Goal: Check status: Check status

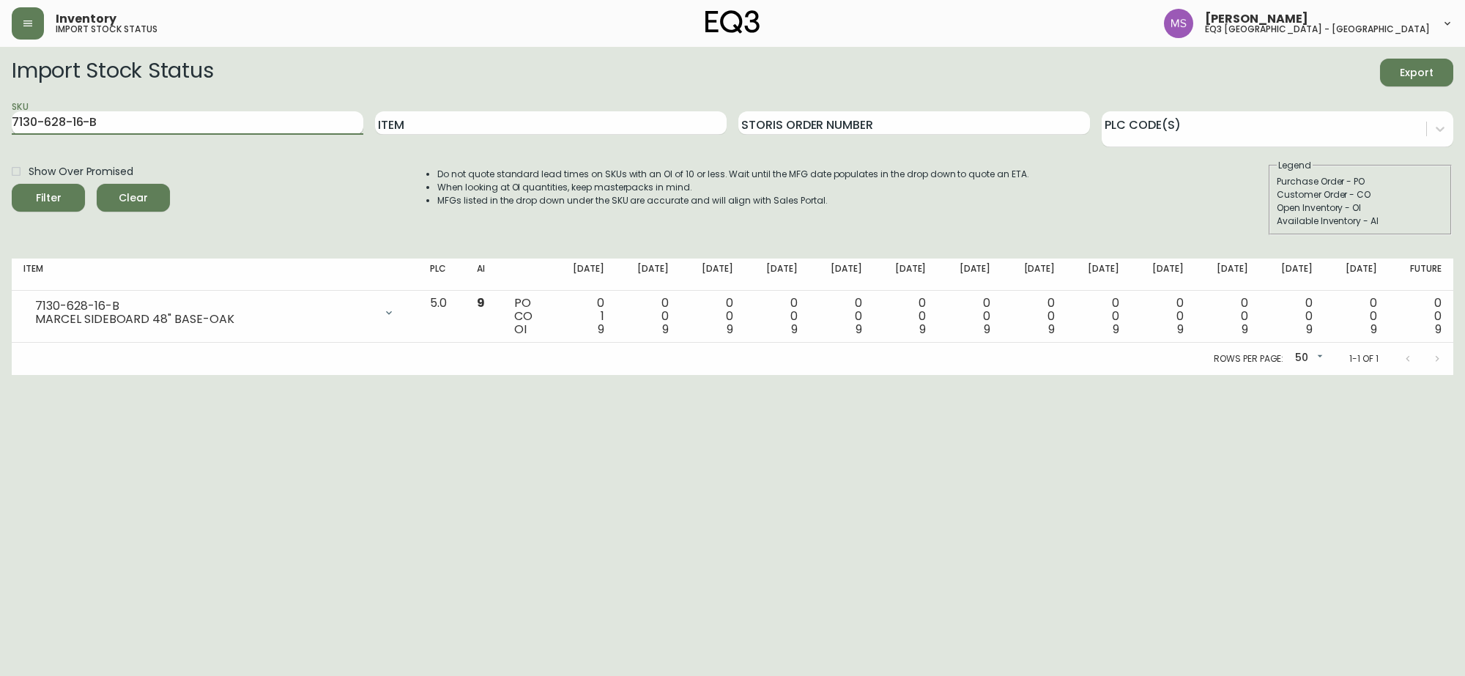
click at [115, 125] on input "7130-628-16-B" at bounding box center [188, 122] width 352 height 23
type input "7"
click at [46, 19] on div "Inventory import stock status" at bounding box center [252, 23] width 481 height 32
click at [38, 22] on button "button" at bounding box center [28, 23] width 32 height 32
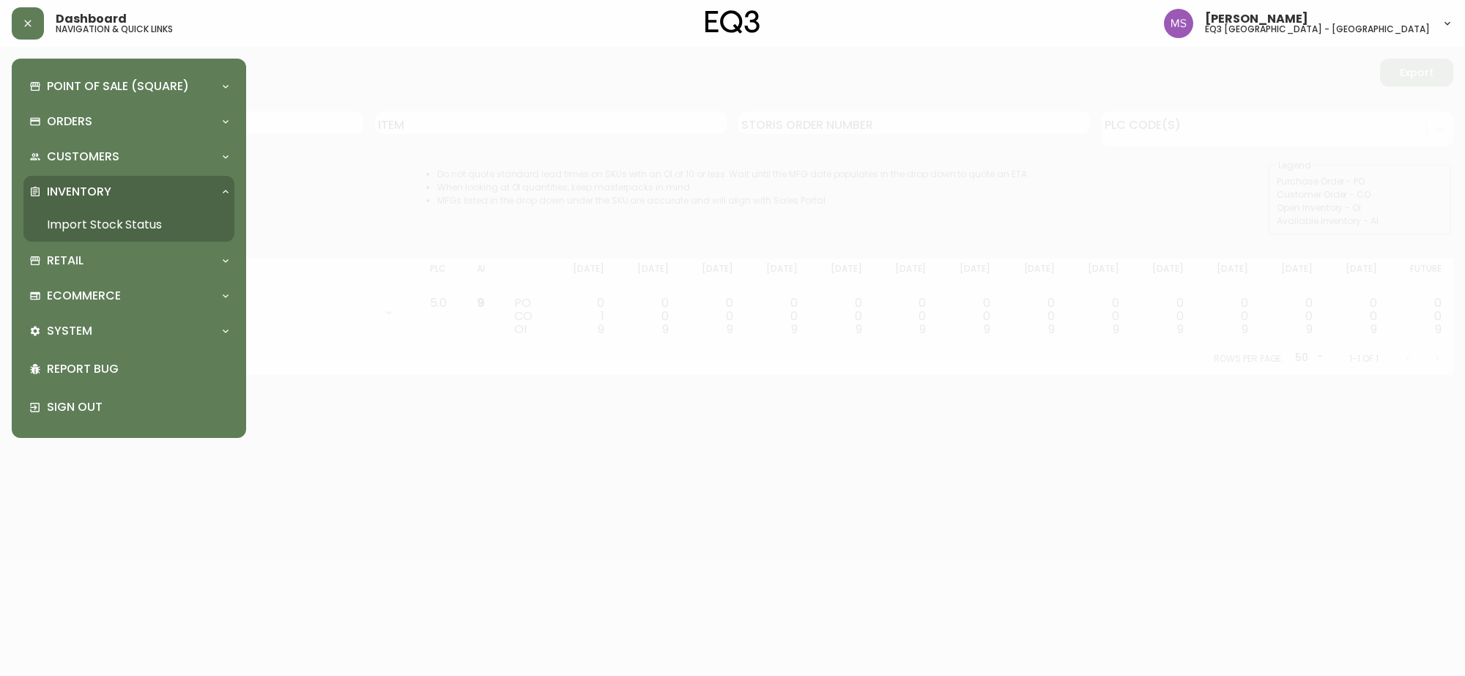
click at [100, 190] on p "Inventory" at bounding box center [79, 192] width 64 height 16
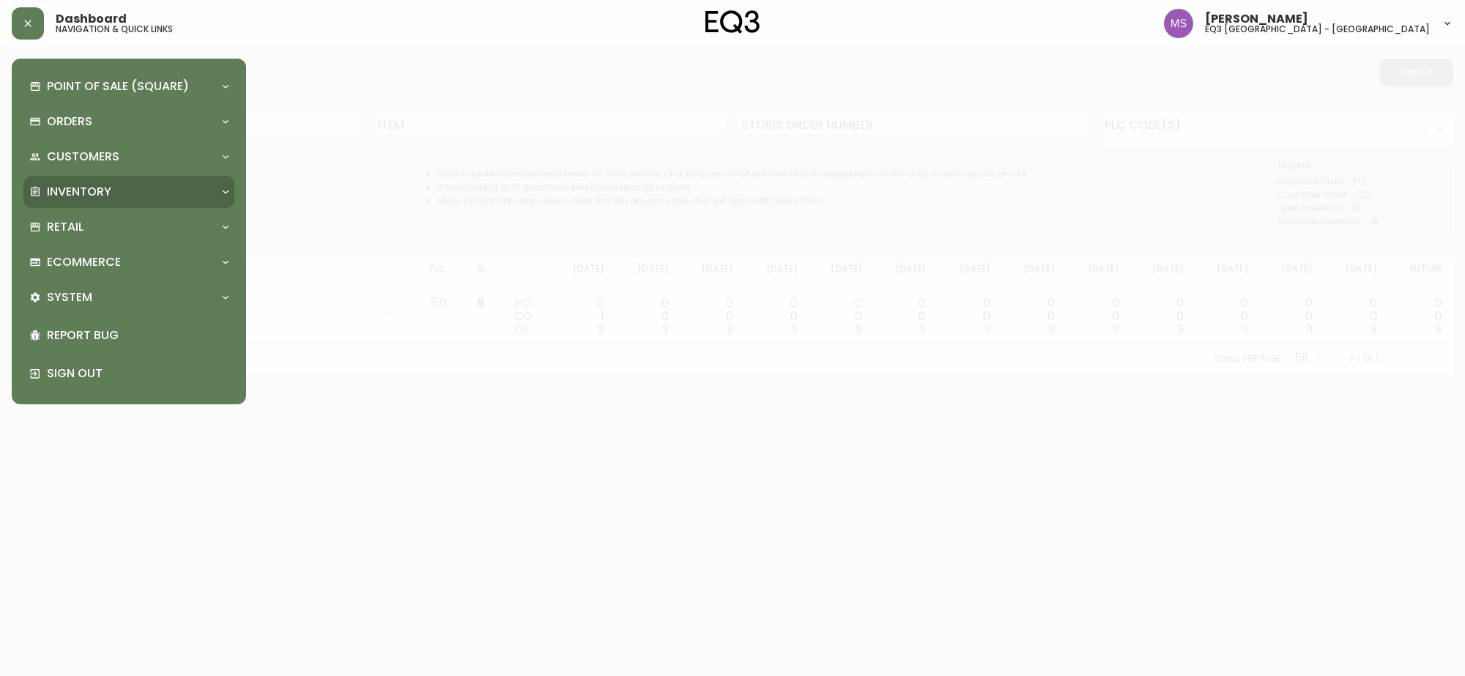
click at [93, 189] on p "Inventory" at bounding box center [79, 192] width 64 height 16
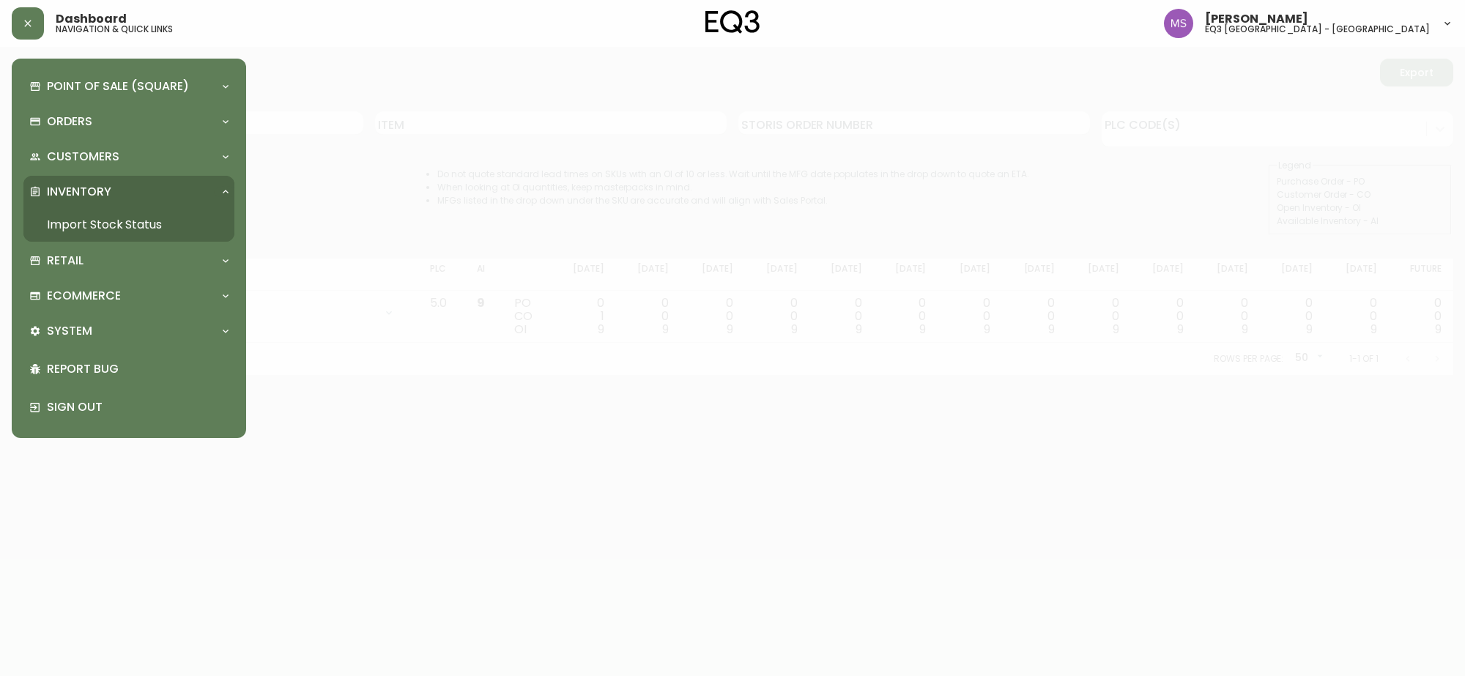
click at [99, 221] on link "Import Stock Status" at bounding box center [128, 225] width 211 height 34
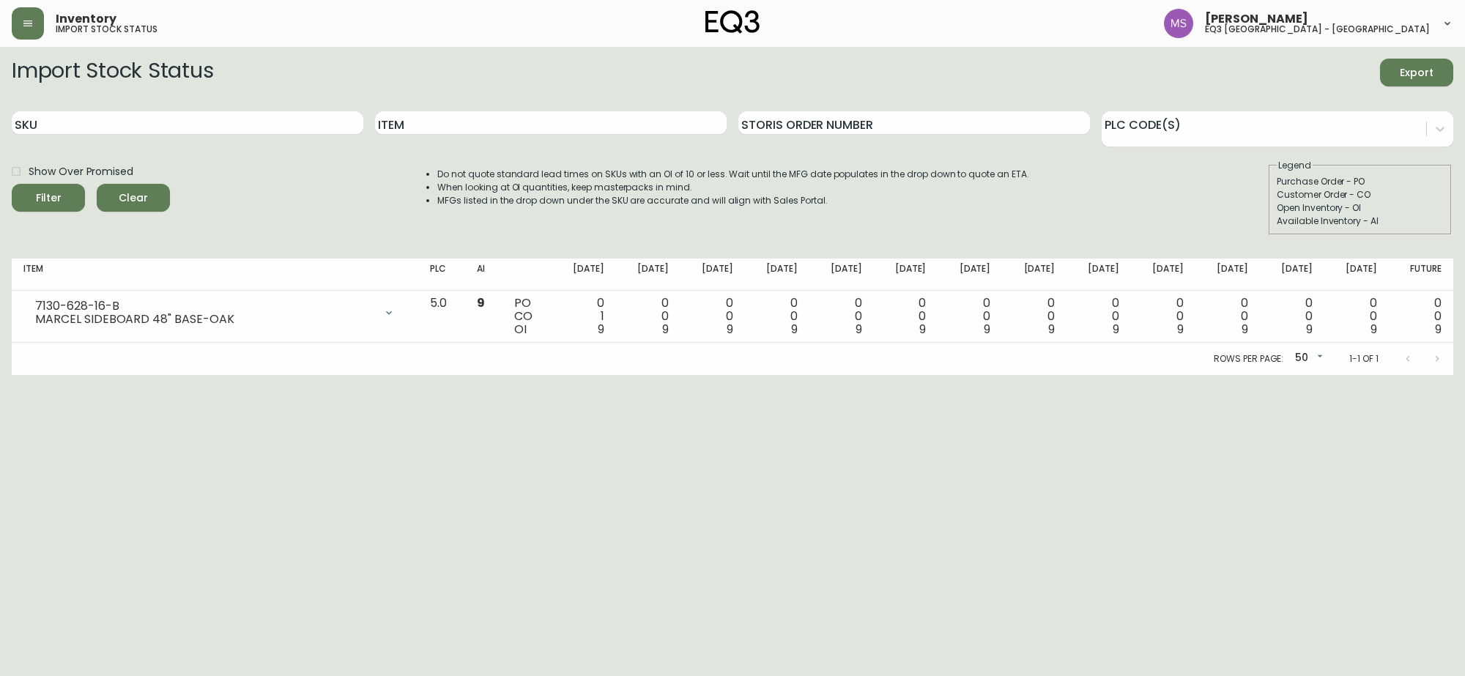
click at [64, 119] on input "SKU" at bounding box center [188, 122] width 352 height 23
click at [66, 119] on input "SKU" at bounding box center [188, 122] width 352 height 23
type input "7130-4"
click at [12, 184] on button "Filter" at bounding box center [48, 198] width 73 height 28
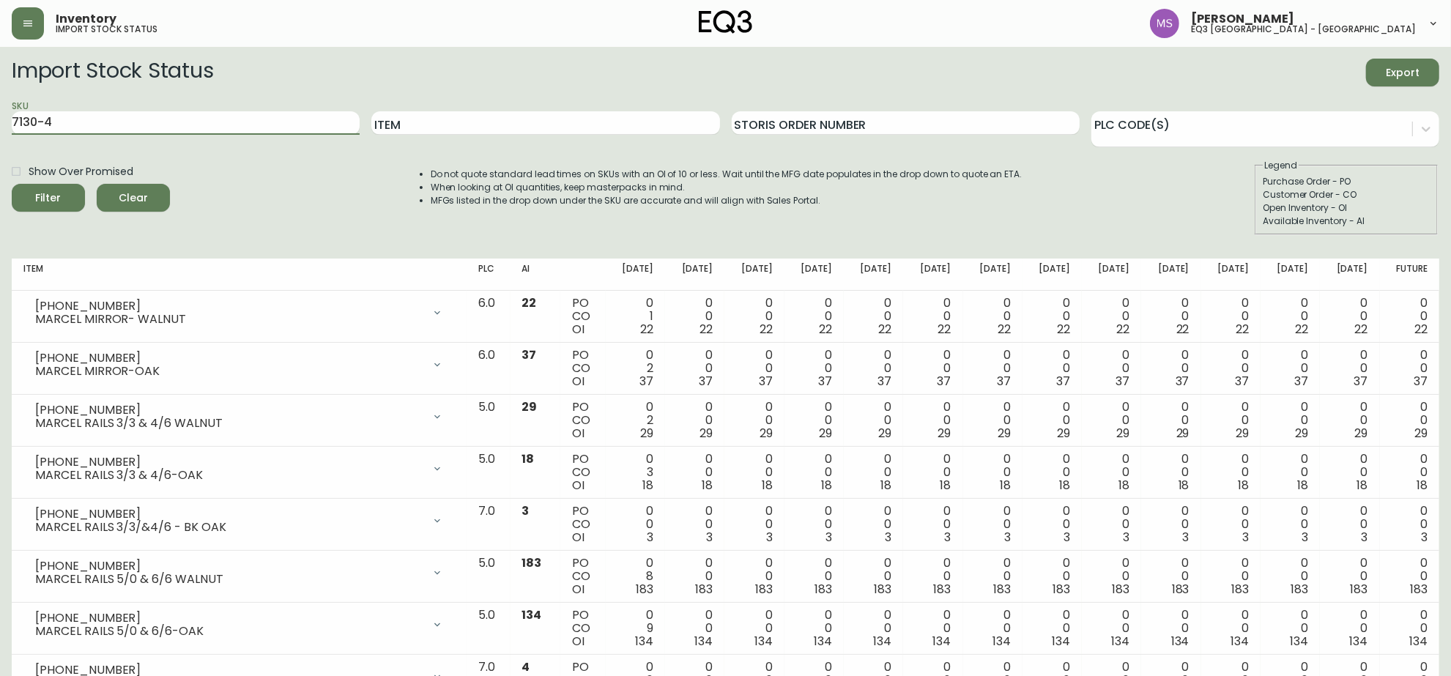
drag, startPoint x: 115, startPoint y: 127, endPoint x: 0, endPoint y: 127, distance: 115.0
click at [572, 125] on input "Item" at bounding box center [545, 122] width 348 height 23
type input "SERENE"
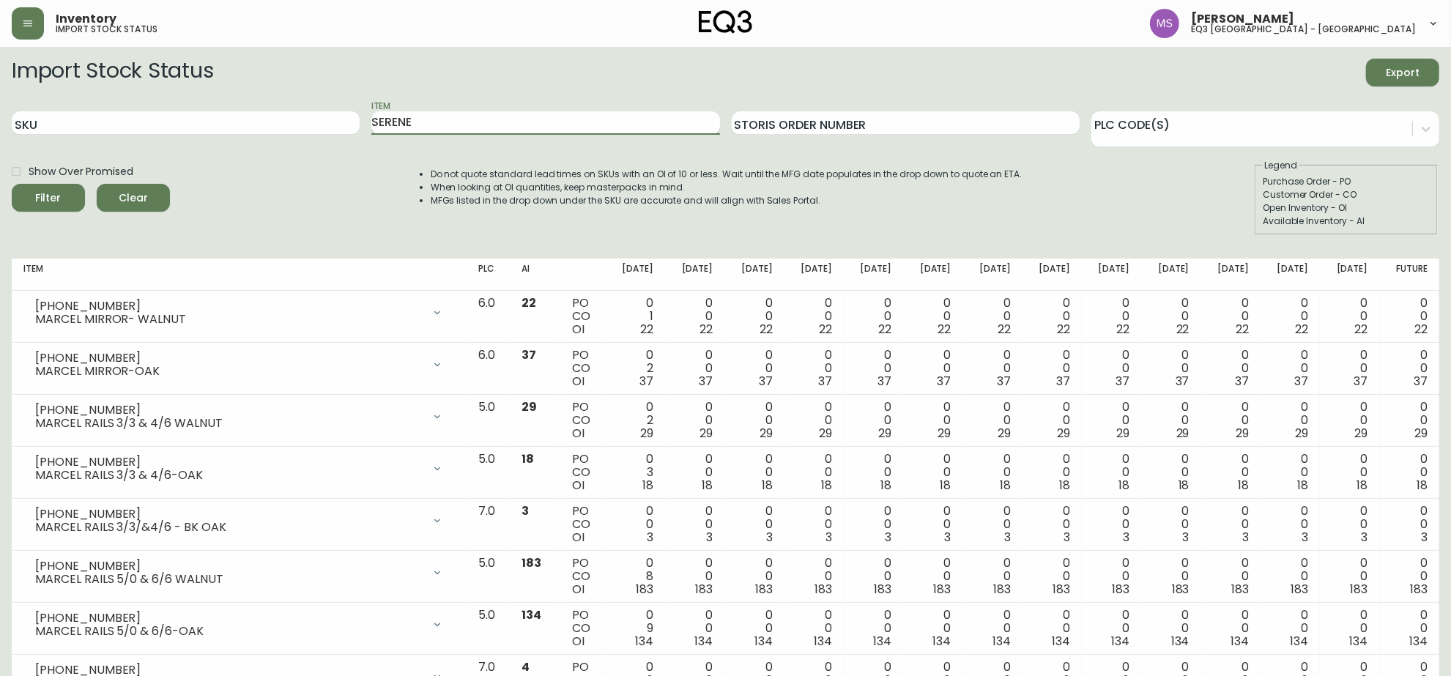
click at [12, 184] on button "Filter" at bounding box center [48, 198] width 73 height 28
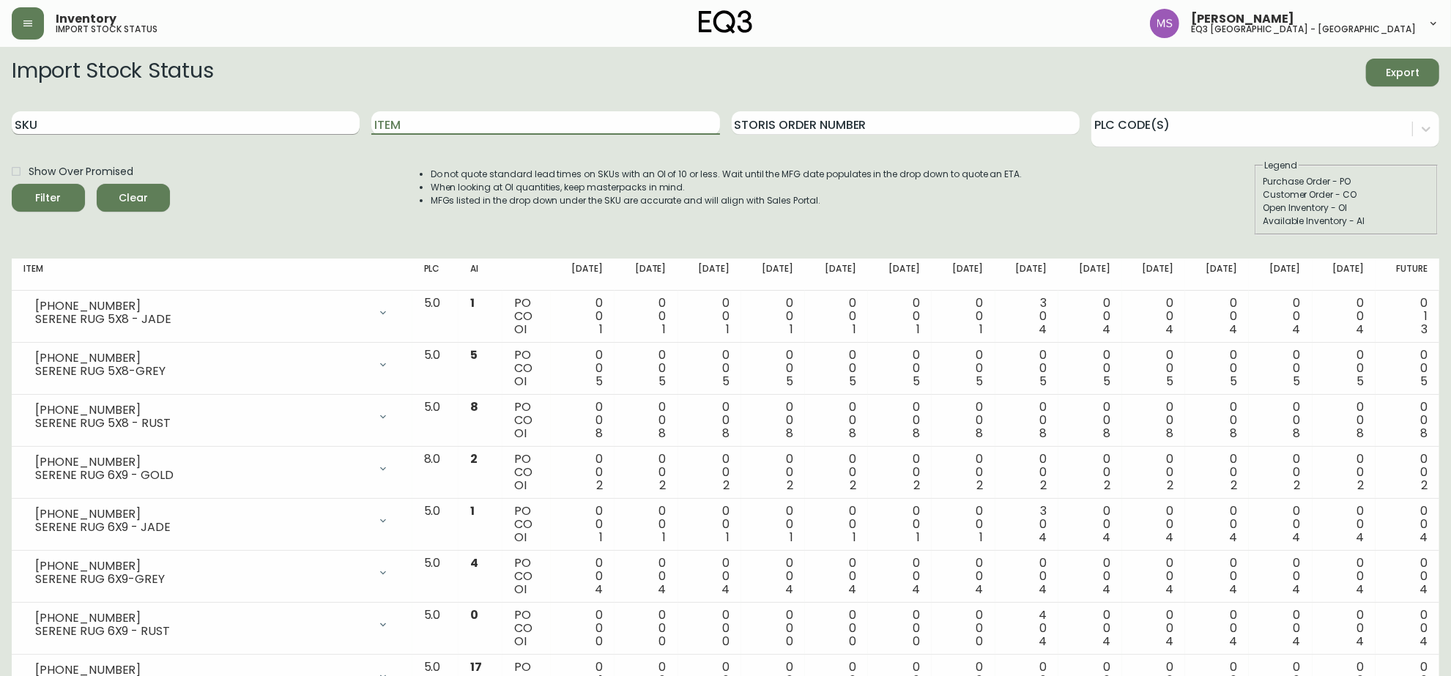
click at [71, 122] on input "SKU" at bounding box center [186, 122] width 348 height 23
click at [12, 184] on button "Filter" at bounding box center [48, 198] width 73 height 28
click at [74, 129] on input "3190" at bounding box center [186, 122] width 348 height 23
type input "3"
click at [423, 126] on input "Item" at bounding box center [545, 122] width 348 height 23
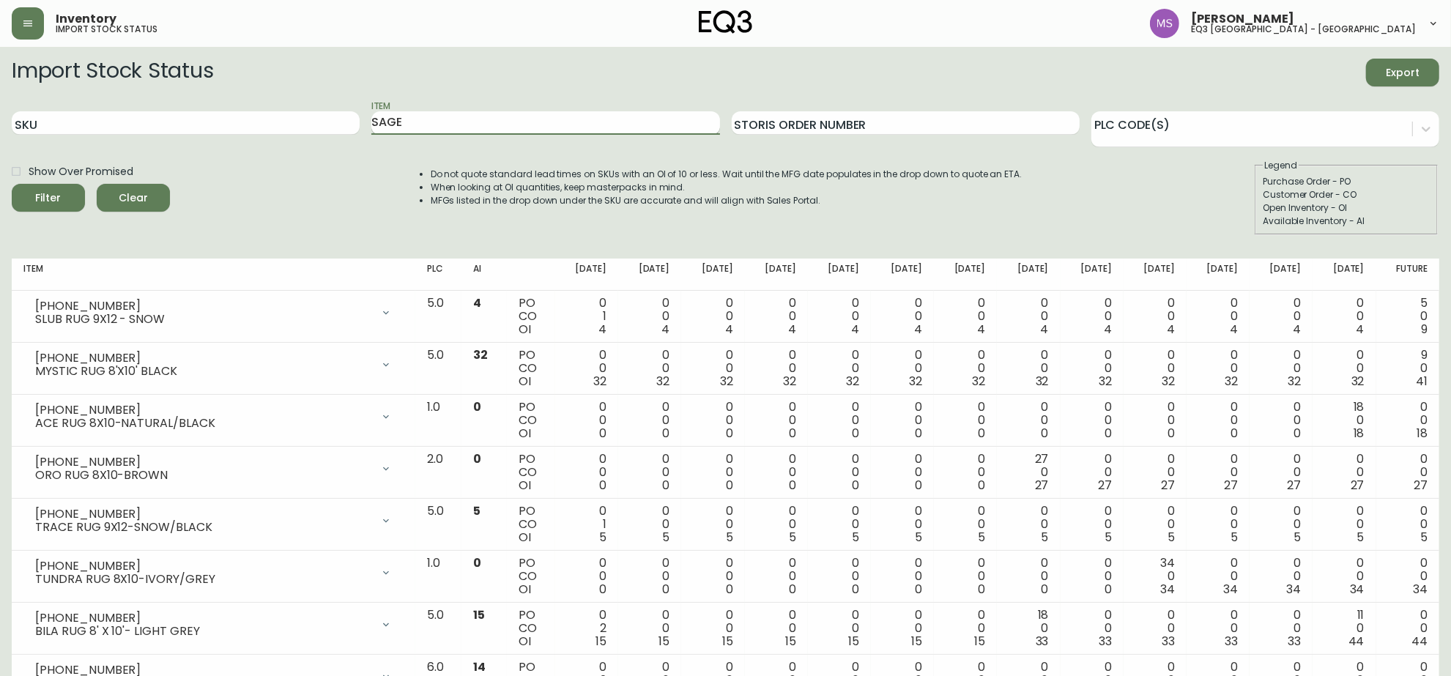
type input "SAGE"
click at [12, 184] on button "Filter" at bounding box center [48, 198] width 73 height 28
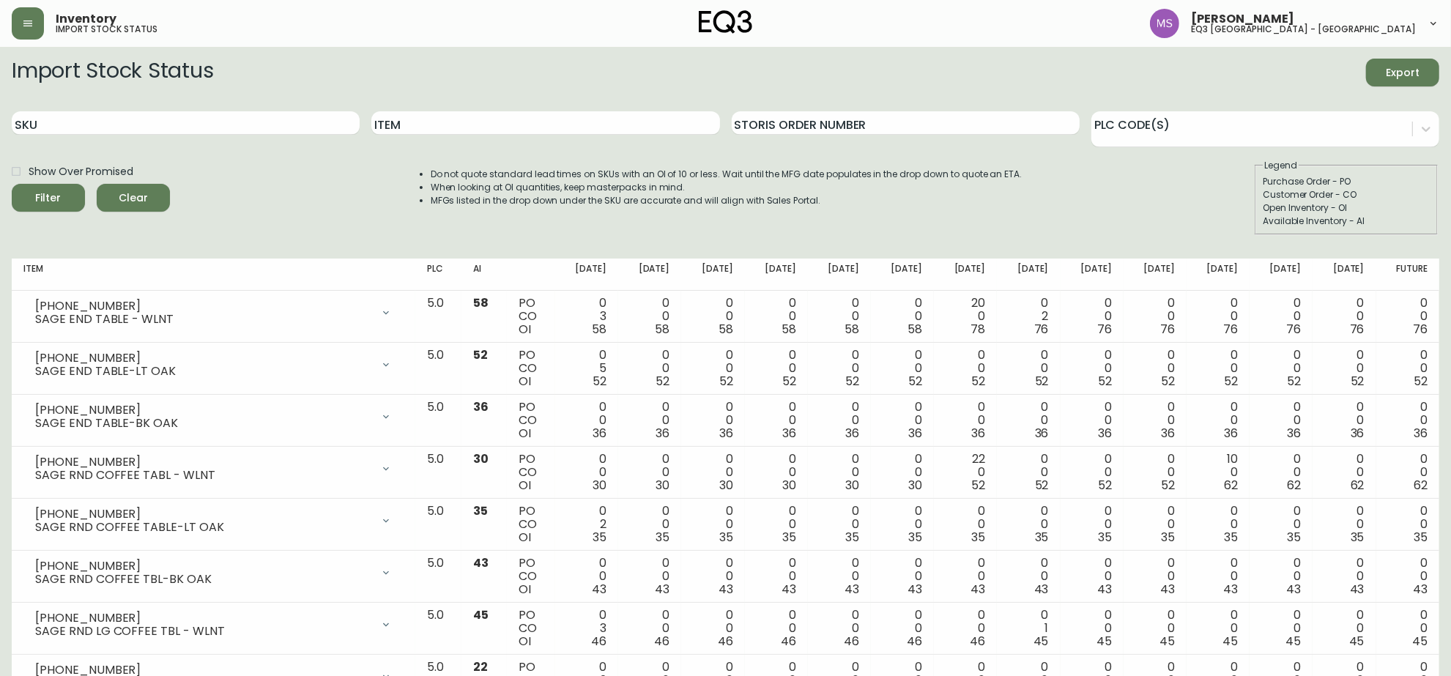
drag, startPoint x: 1374, startPoint y: 205, endPoint x: 1383, endPoint y: 191, distance: 16.5
click at [1374, 204] on div "Open Inventory - OI" at bounding box center [1346, 207] width 167 height 13
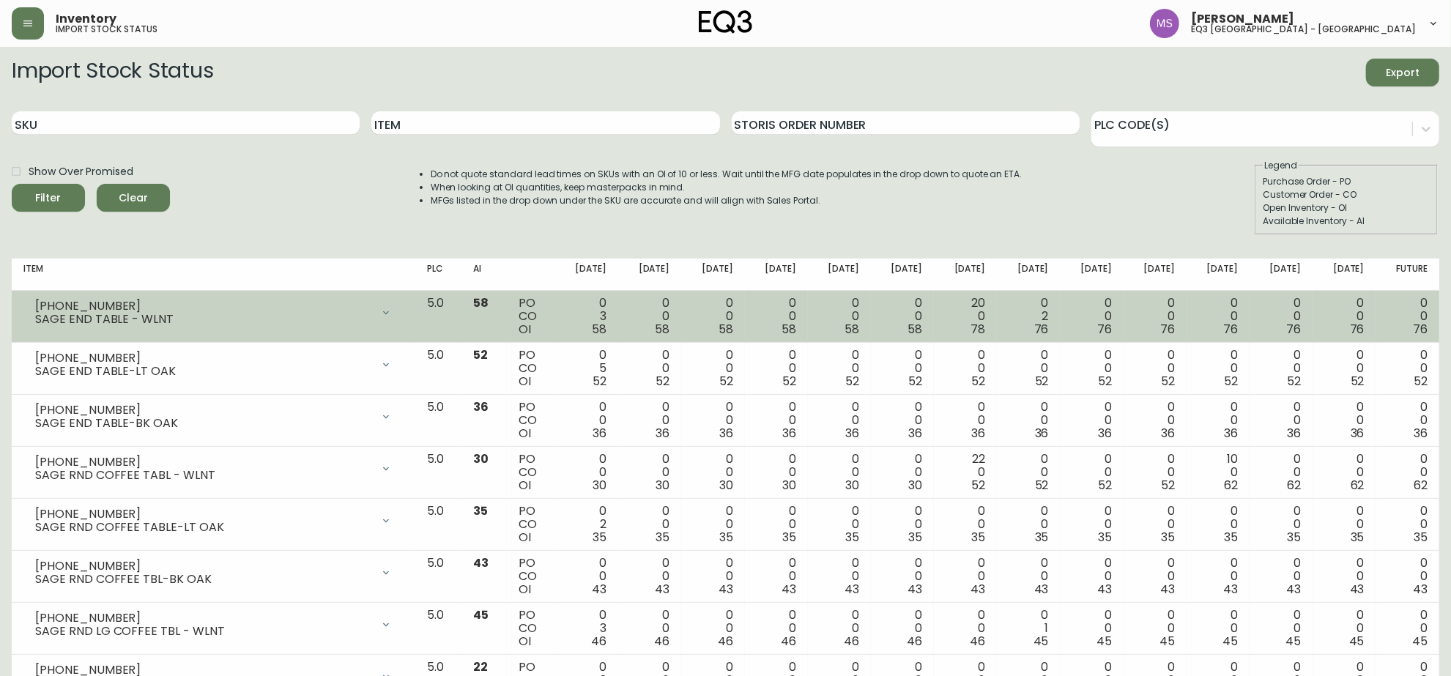
click at [201, 309] on div "[PHONE_NUMBER]" at bounding box center [203, 306] width 336 height 13
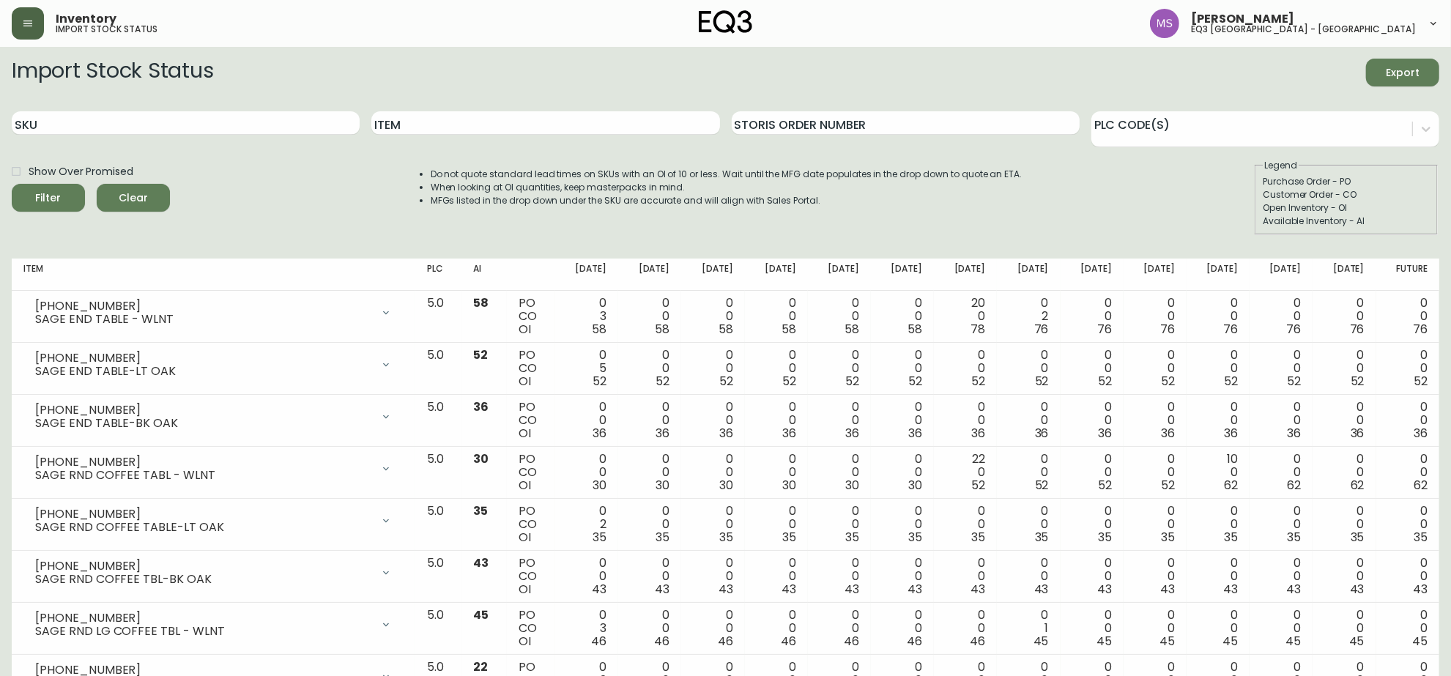
click at [29, 13] on button "button" at bounding box center [28, 23] width 32 height 32
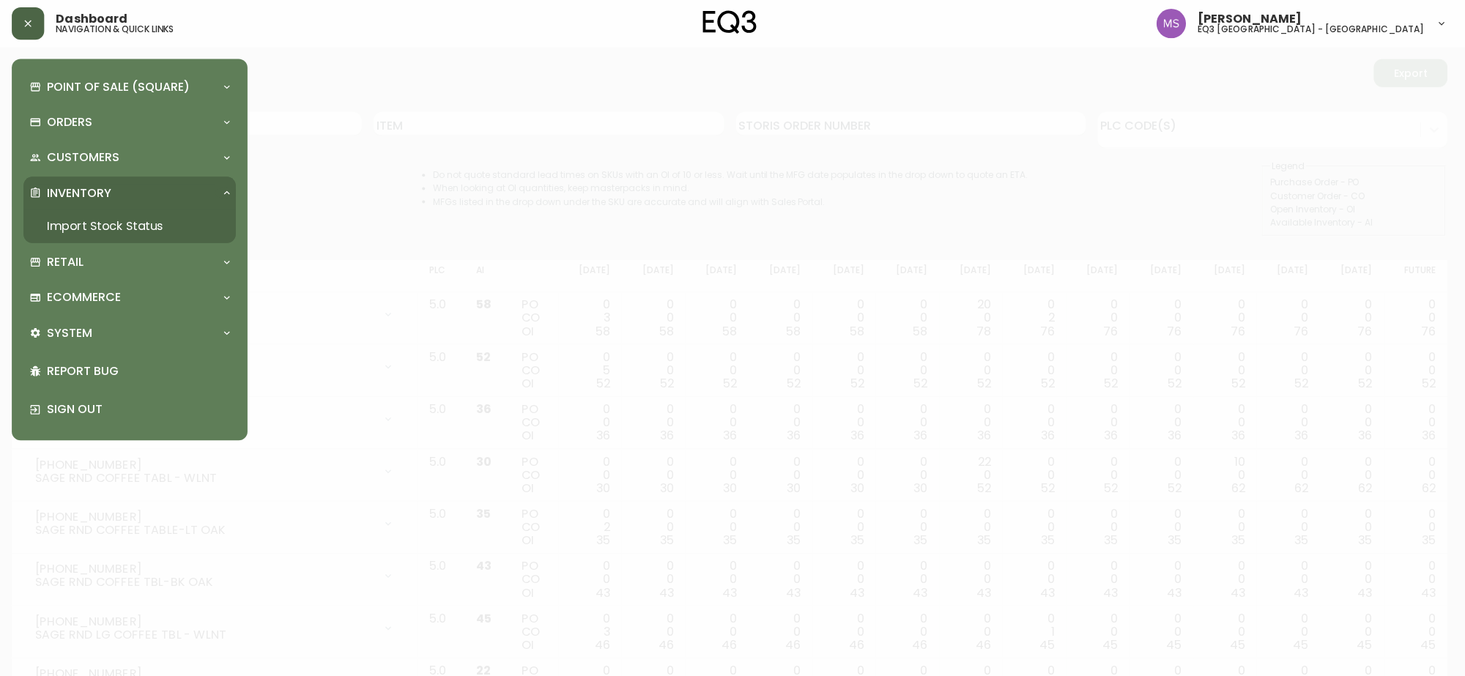
click at [29, 13] on button "button" at bounding box center [28, 23] width 32 height 32
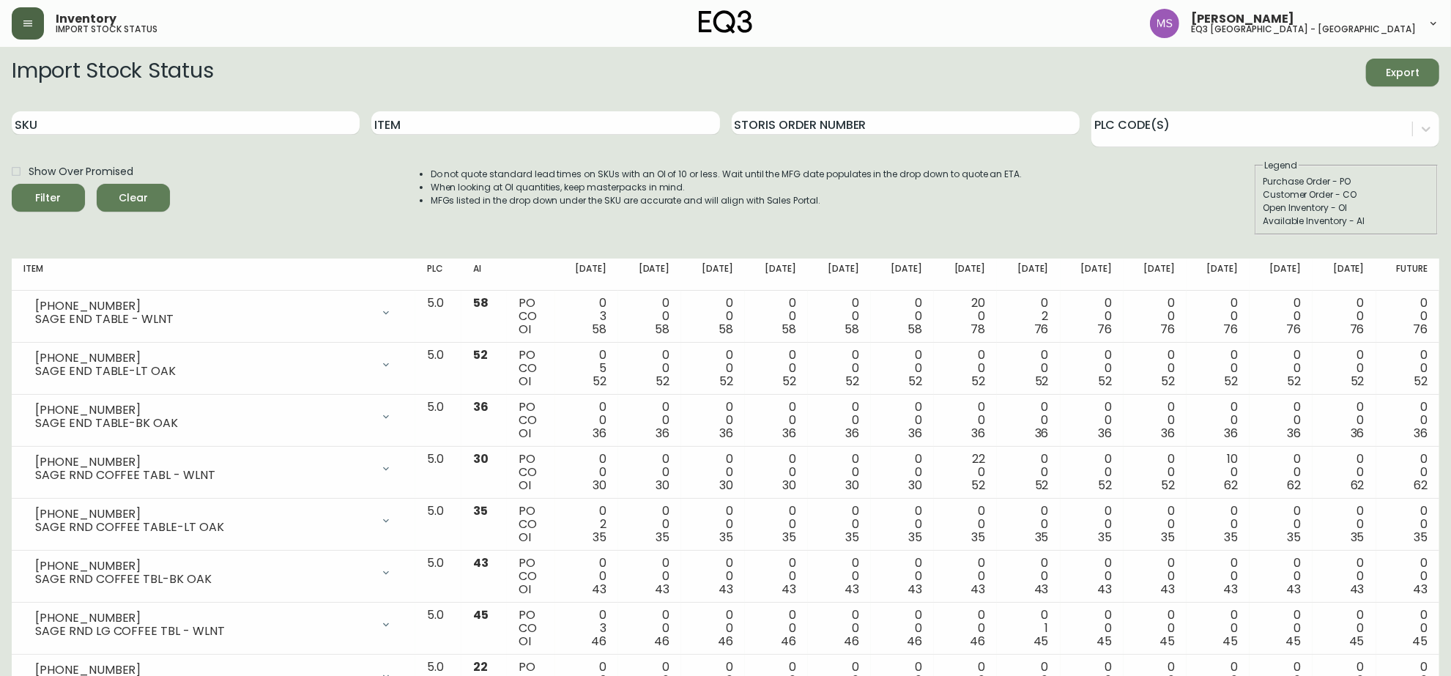
click at [23, 15] on button "button" at bounding box center [28, 23] width 32 height 32
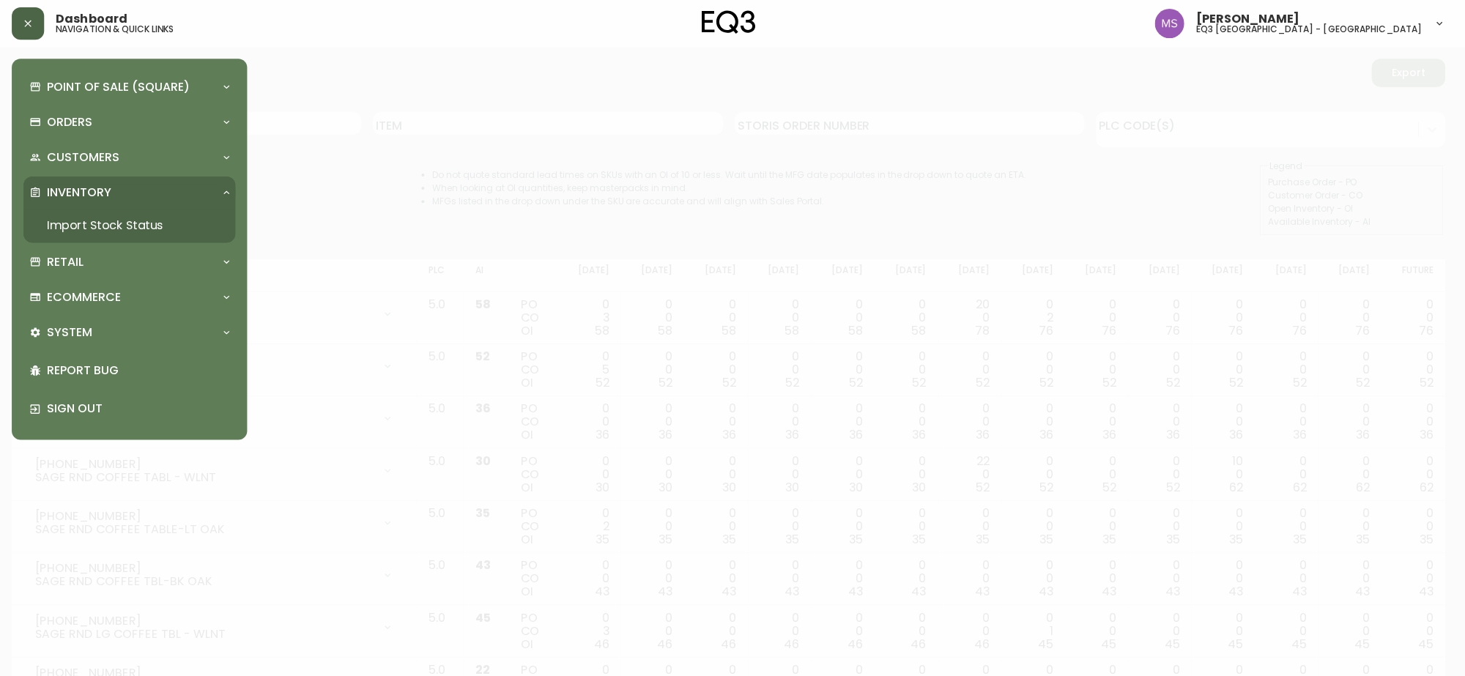
click at [23, 15] on button "button" at bounding box center [28, 23] width 32 height 32
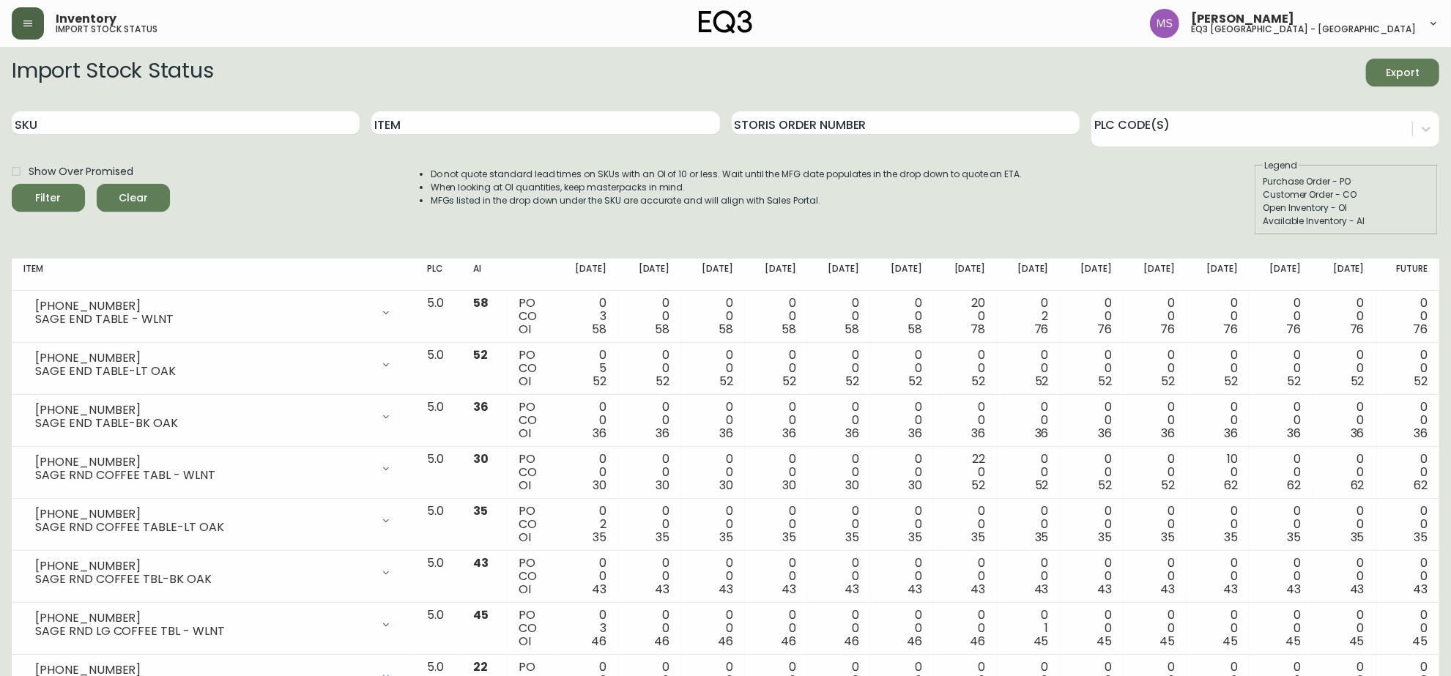
click at [23, 15] on button "button" at bounding box center [28, 23] width 32 height 32
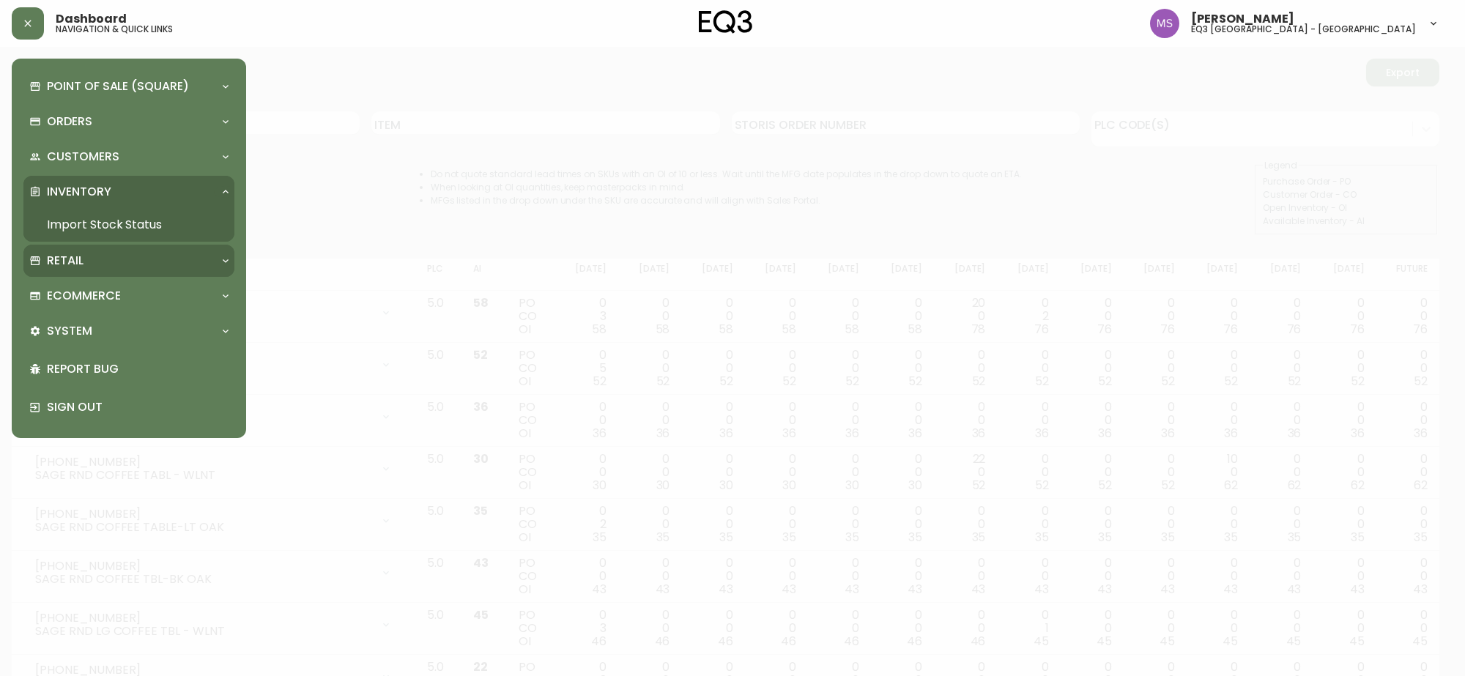
click at [117, 270] on div "Retail" at bounding box center [128, 261] width 211 height 32
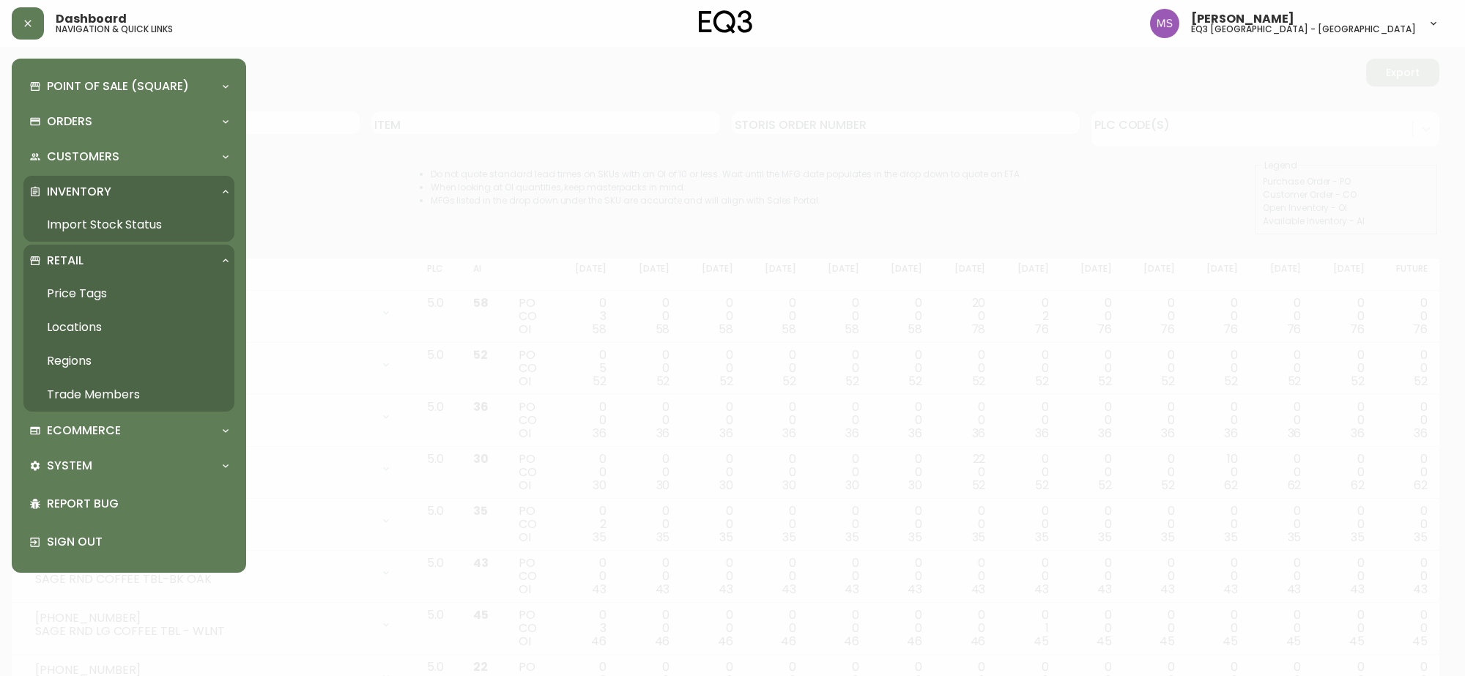
click at [117, 389] on link "Trade Members" at bounding box center [128, 395] width 211 height 34
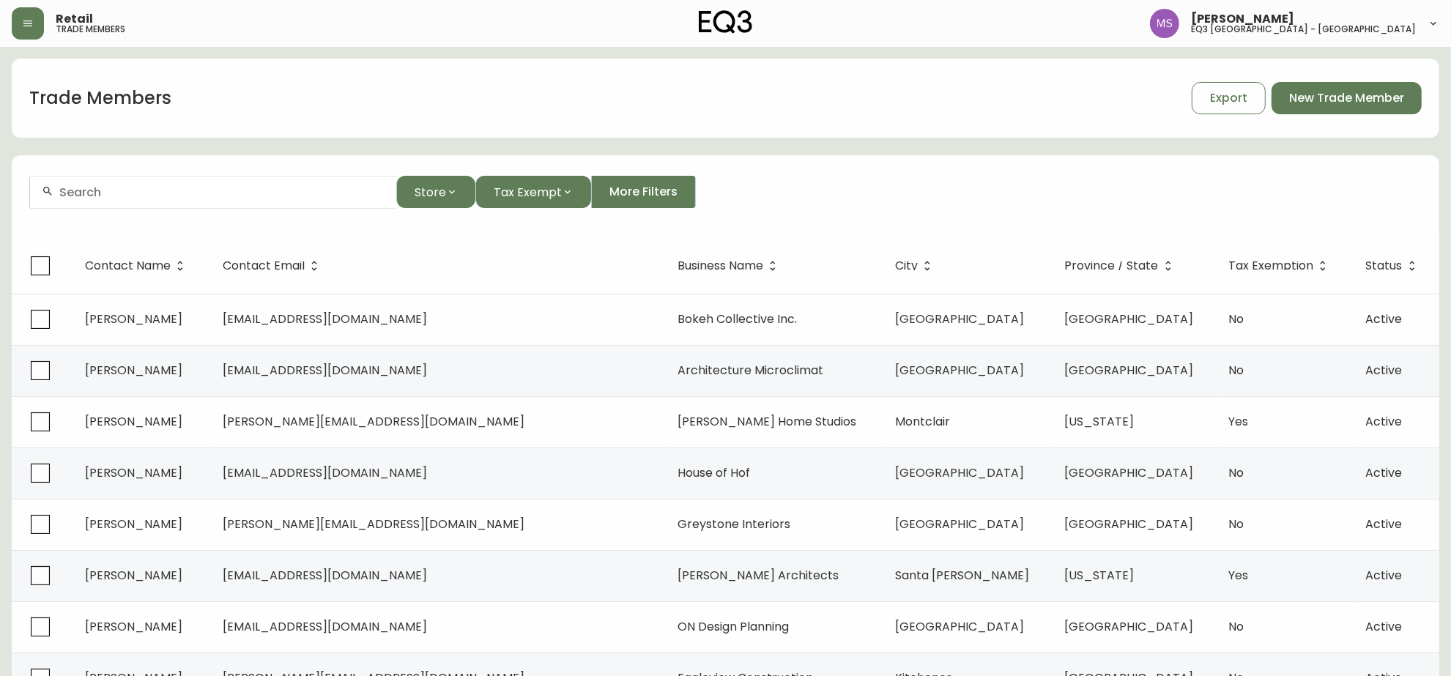
click at [129, 194] on input "text" at bounding box center [221, 192] width 325 height 14
